Goal: Task Accomplishment & Management: Manage account settings

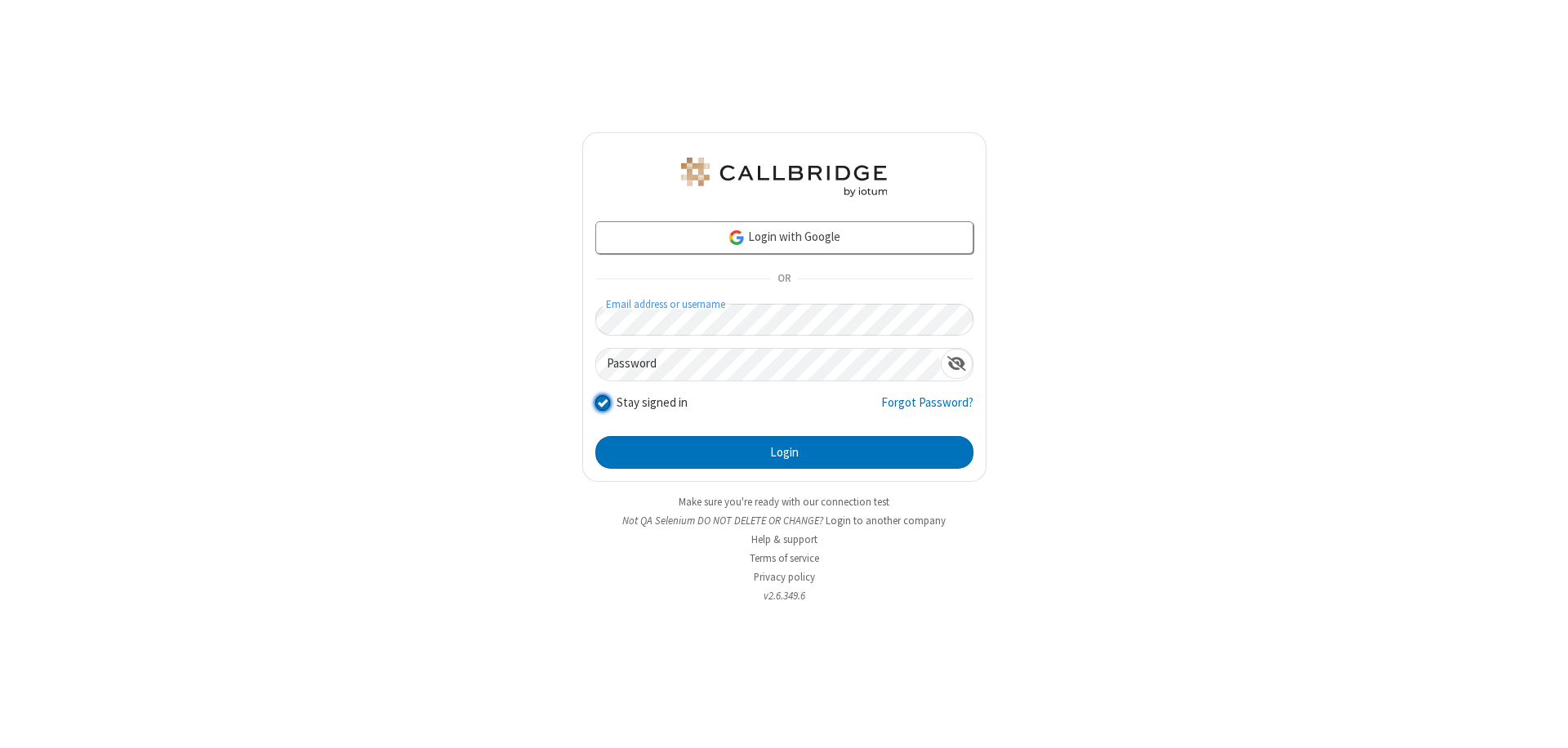
click at [602, 402] on input "Stay signed in" at bounding box center [602, 402] width 16 height 18
checkbox input "false"
click at [784, 452] on button "Login" at bounding box center [784, 452] width 378 height 32
click at [602, 402] on input "Stay signed in" at bounding box center [602, 402] width 16 height 18
checkbox input "false"
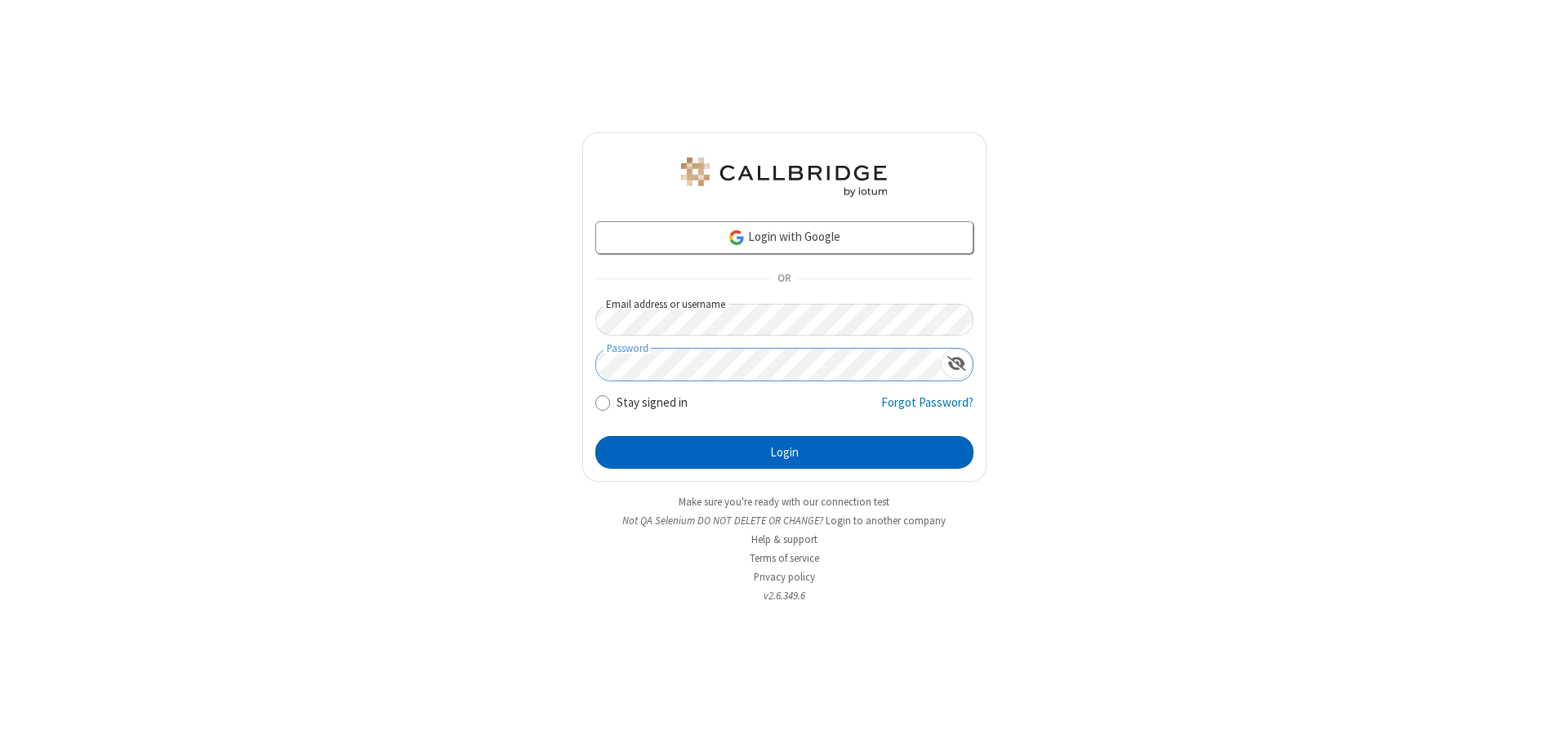
click at [784, 452] on button "Login" at bounding box center [784, 452] width 378 height 32
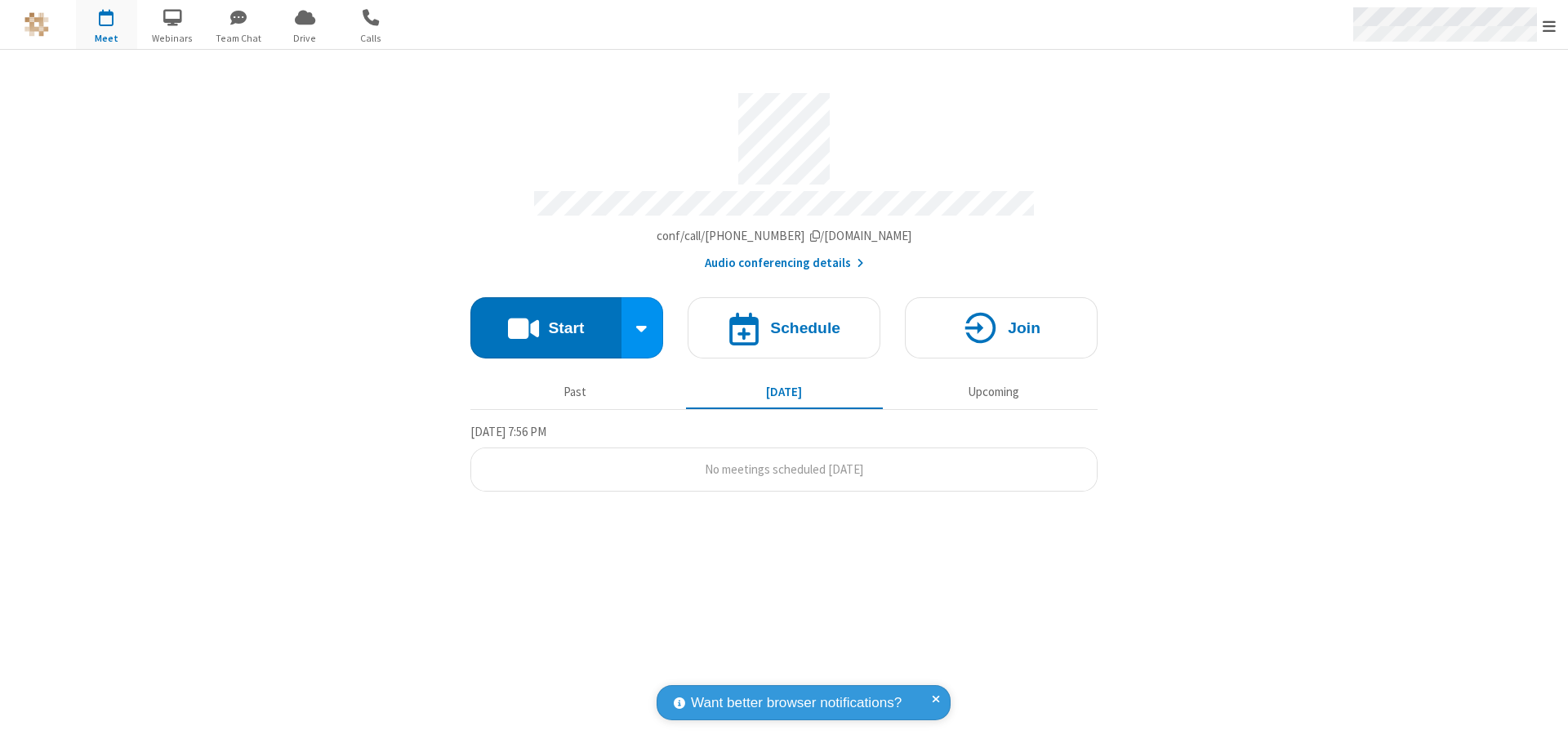
click at [1550, 25] on span "Open menu" at bounding box center [1550, 26] width 13 height 17
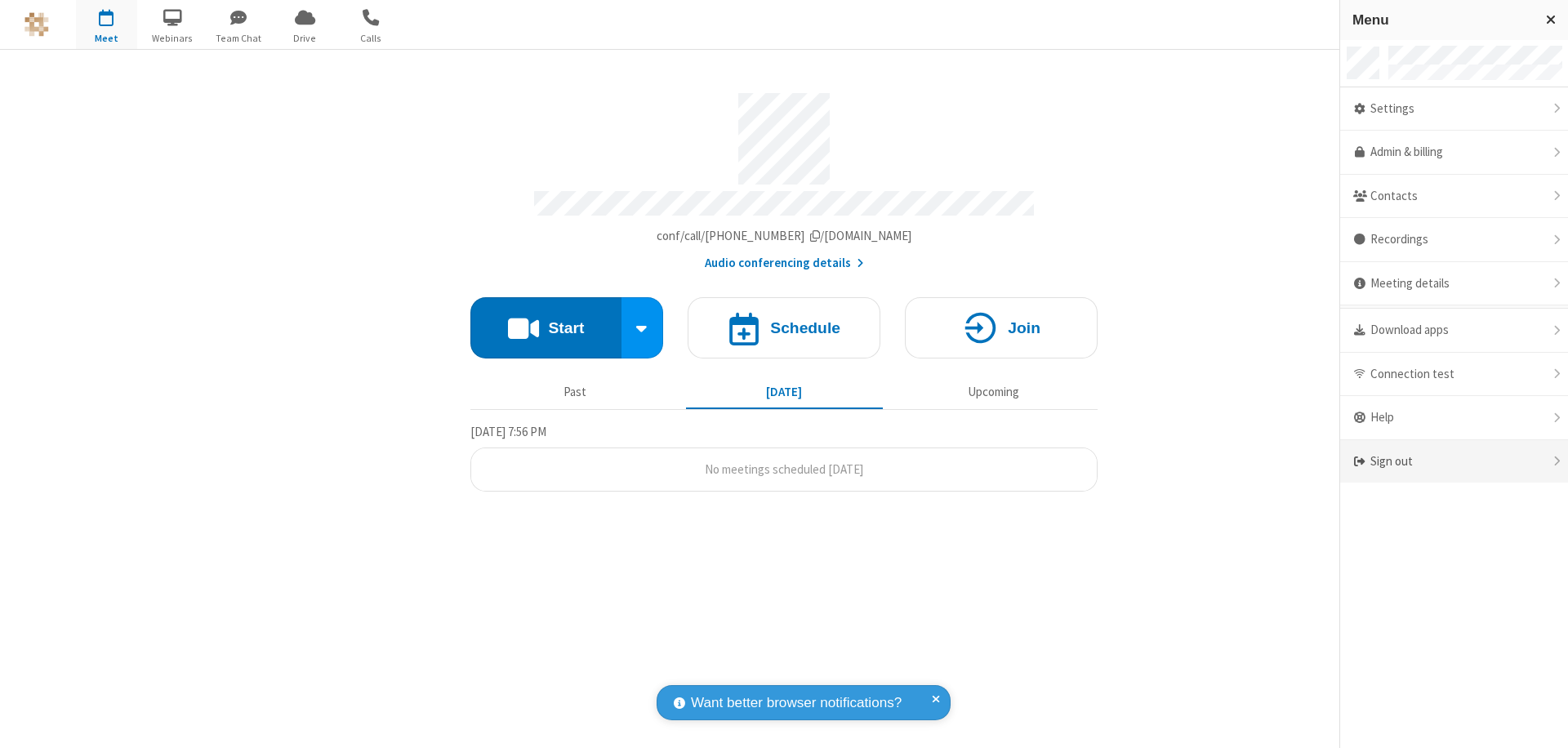
click at [1453, 461] on div "Sign out" at bounding box center [1453, 461] width 228 height 43
